Goal: Transaction & Acquisition: Purchase product/service

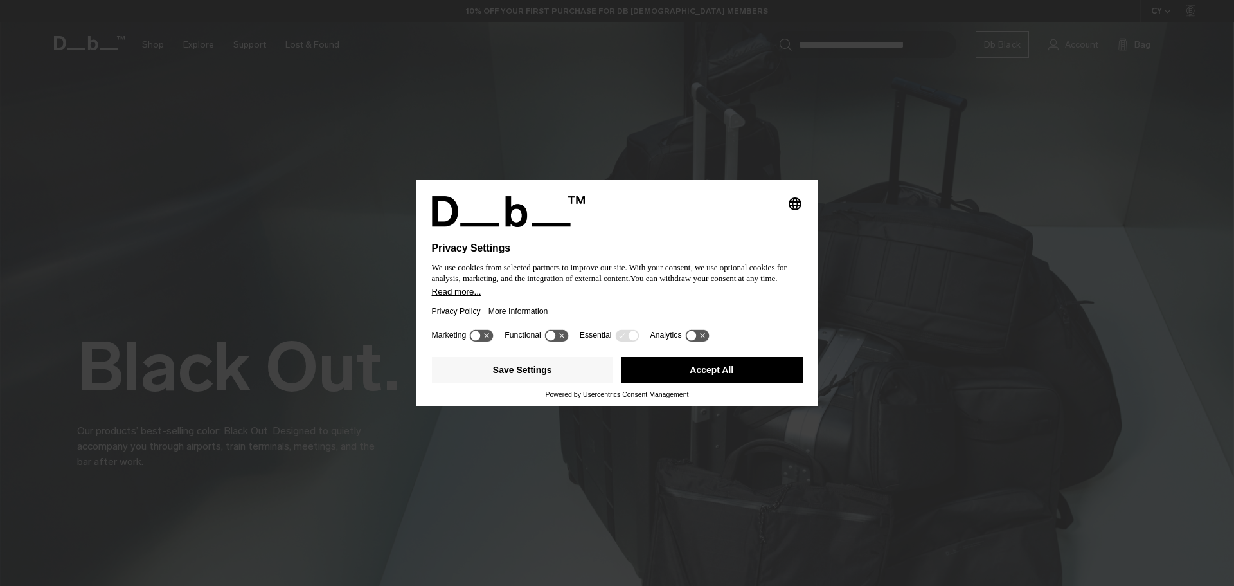
click at [672, 372] on button "Accept All" at bounding box center [712, 370] width 182 height 26
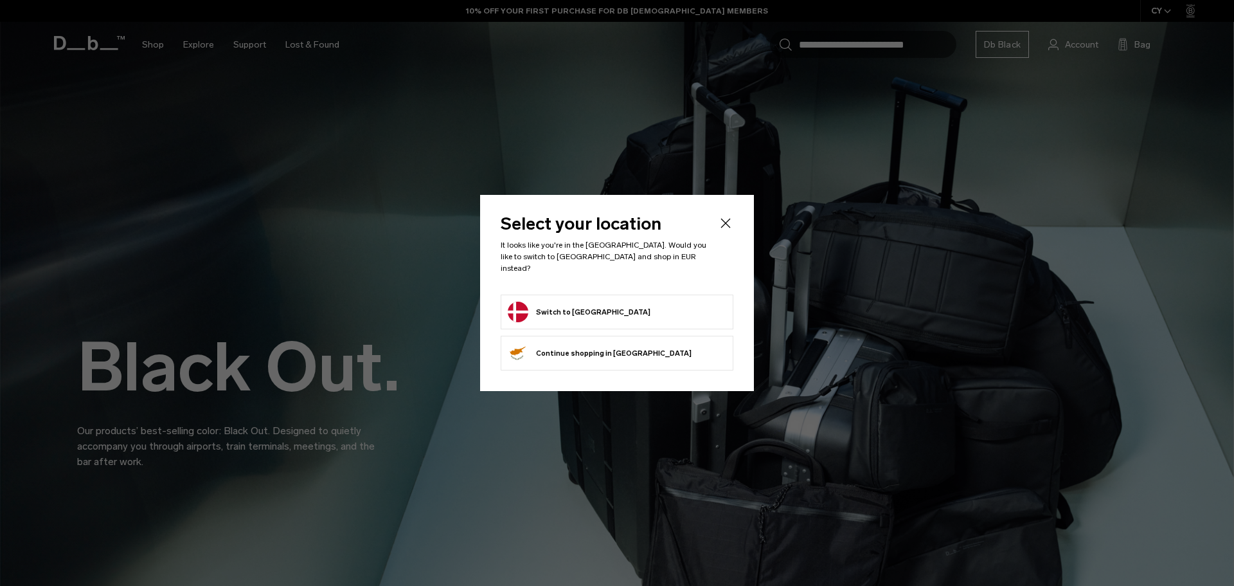
click at [559, 310] on button "Switch to Denmark" at bounding box center [579, 311] width 143 height 21
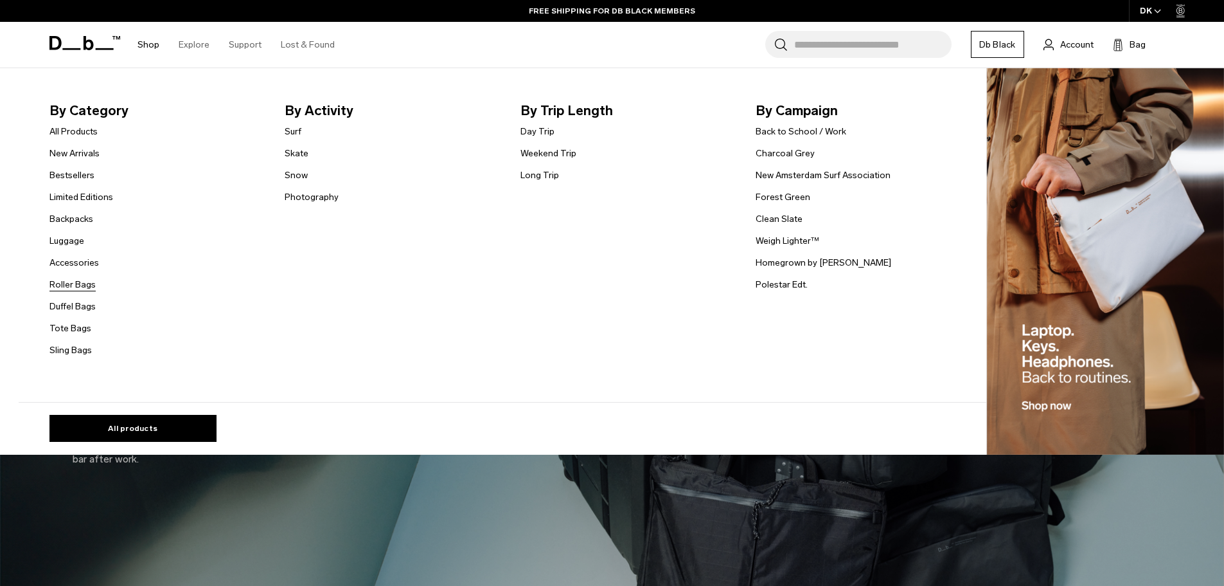
click at [77, 283] on link "Roller Bags" at bounding box center [72, 284] width 46 height 13
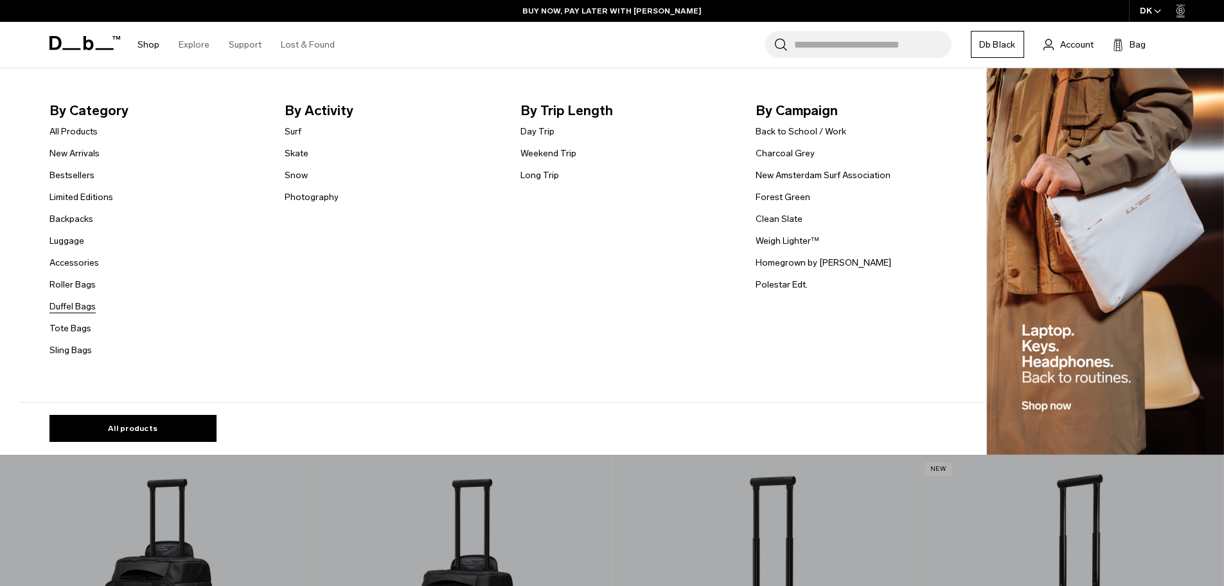
click at [84, 307] on link "Duffel Bags" at bounding box center [72, 306] width 46 height 13
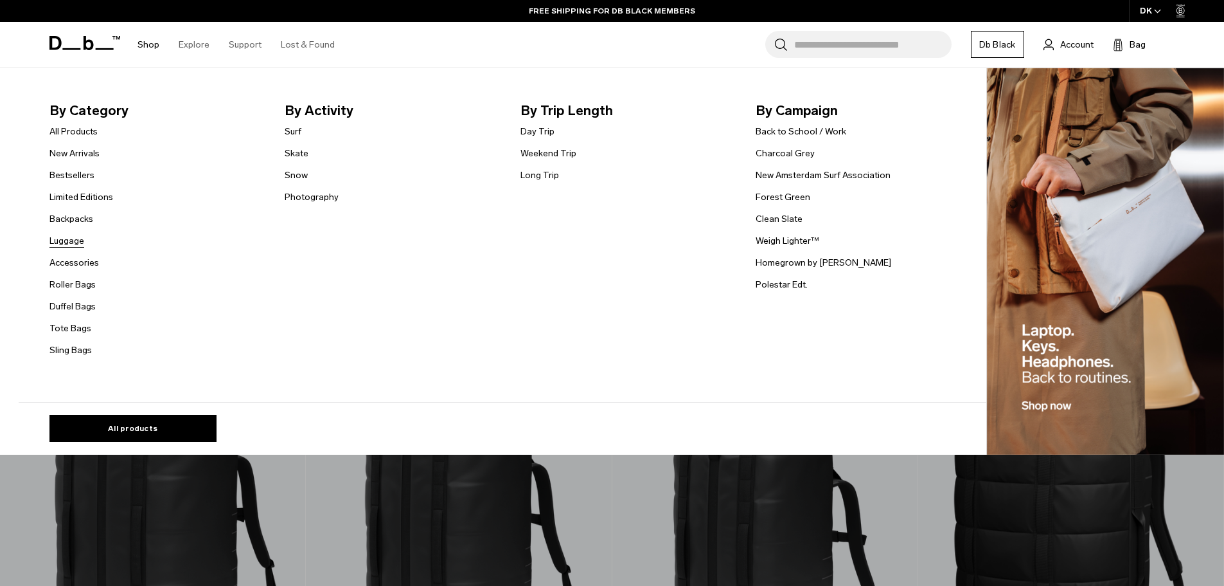
click at [81, 242] on link "Luggage" at bounding box center [66, 240] width 35 height 13
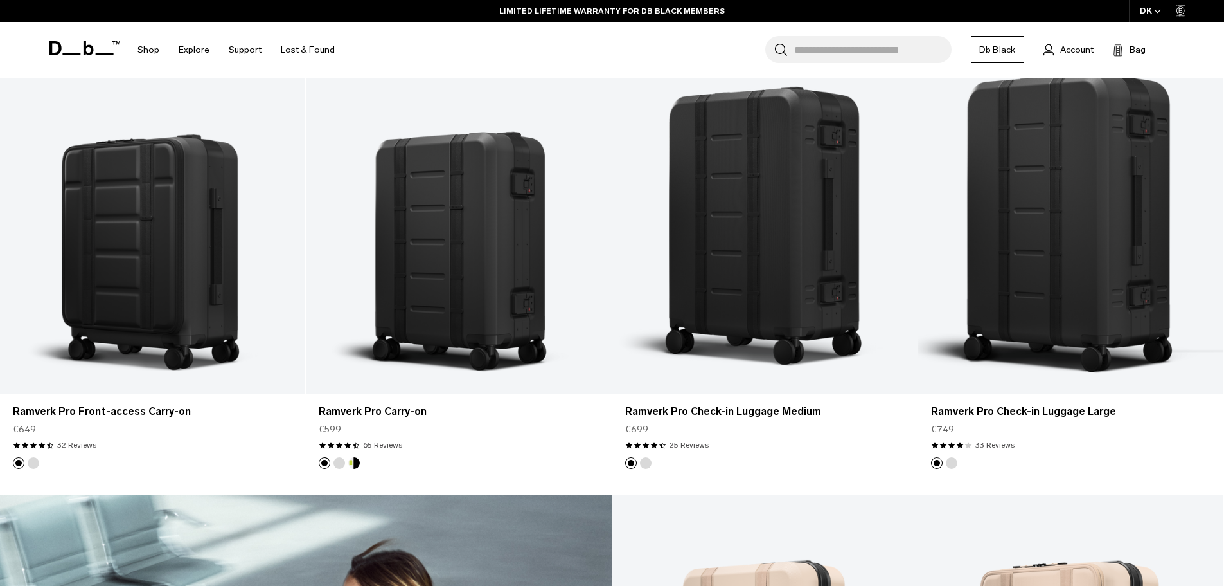
scroll to position [1285, 0]
